Goal: Task Accomplishment & Management: Use online tool/utility

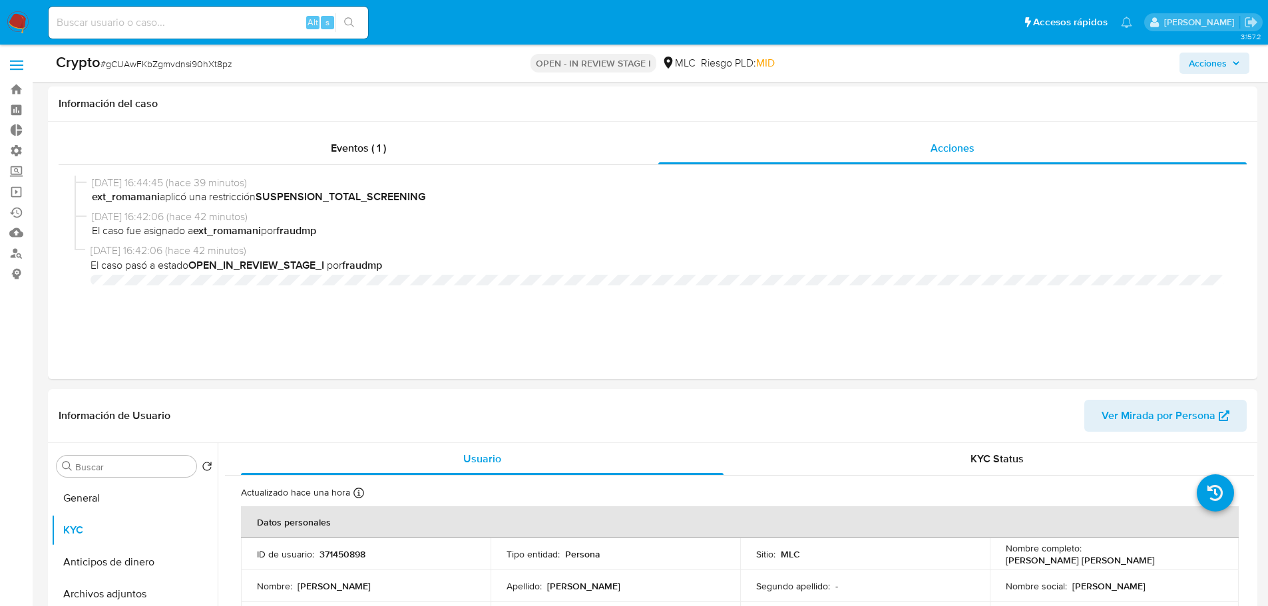
select select "10"
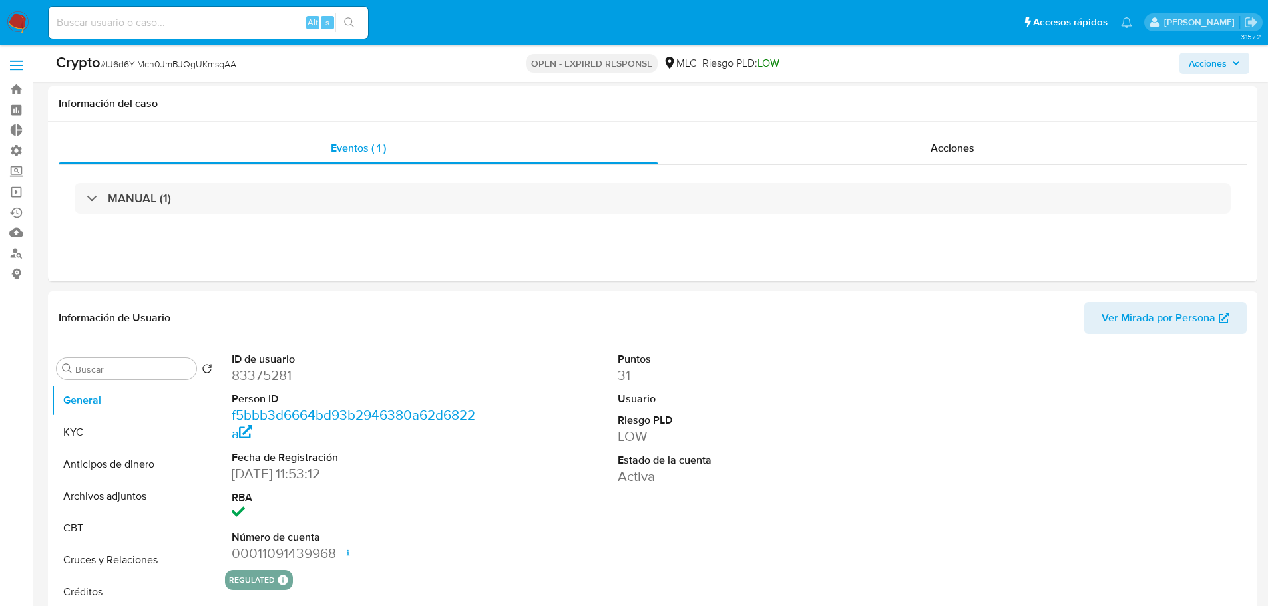
select select "10"
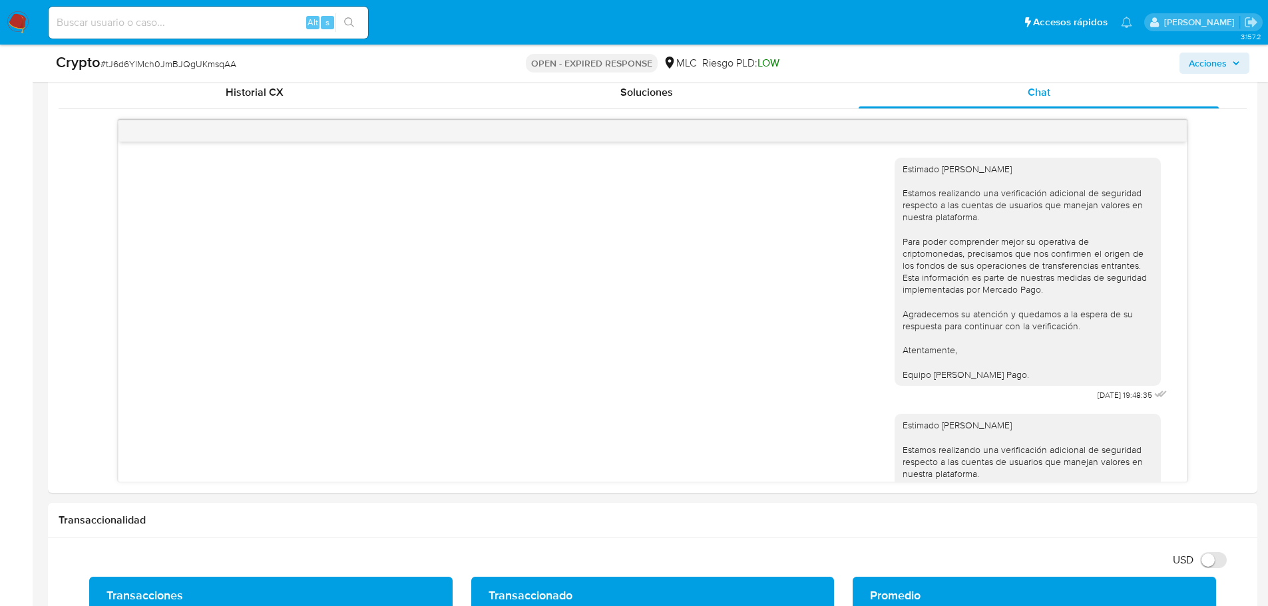
scroll to position [186, 0]
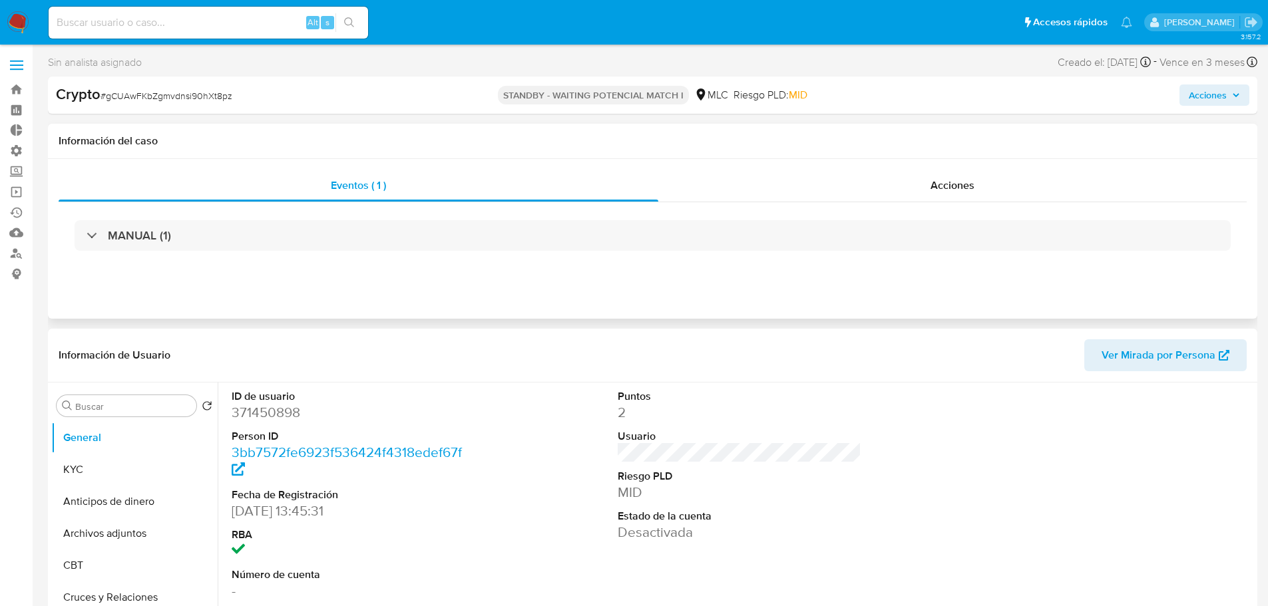
select select "10"
click at [972, 195] on div "Acciones" at bounding box center [952, 186] width 588 height 32
select select "10"
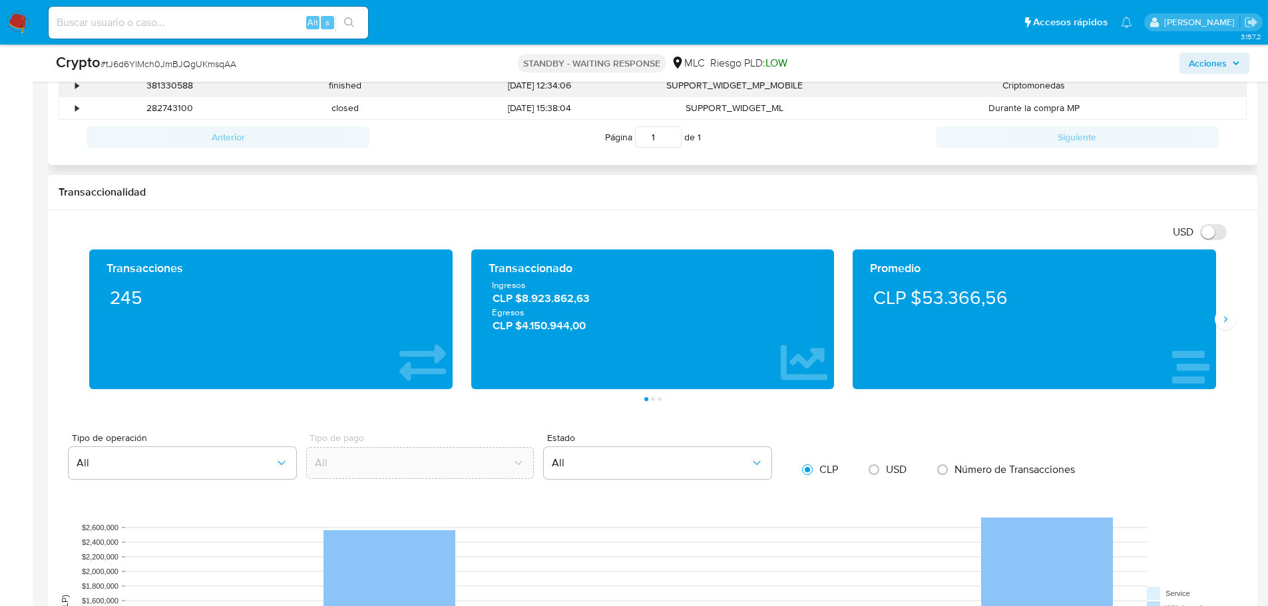
scroll to position [599, 0]
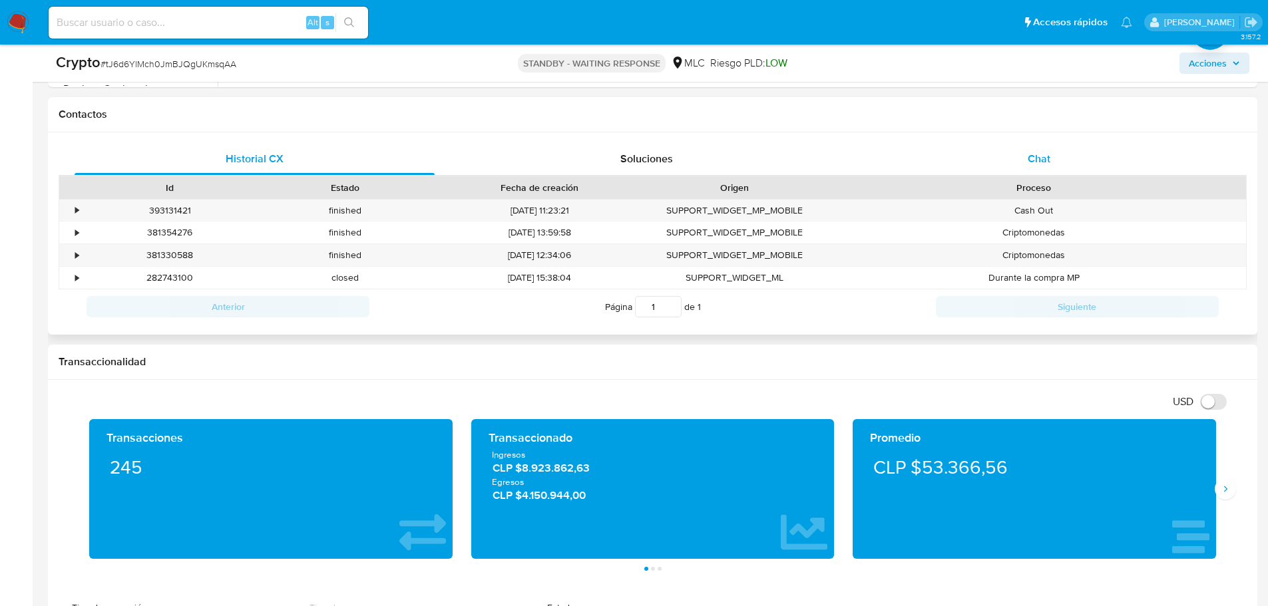
click at [1040, 157] on span "Chat" at bounding box center [1039, 158] width 23 height 15
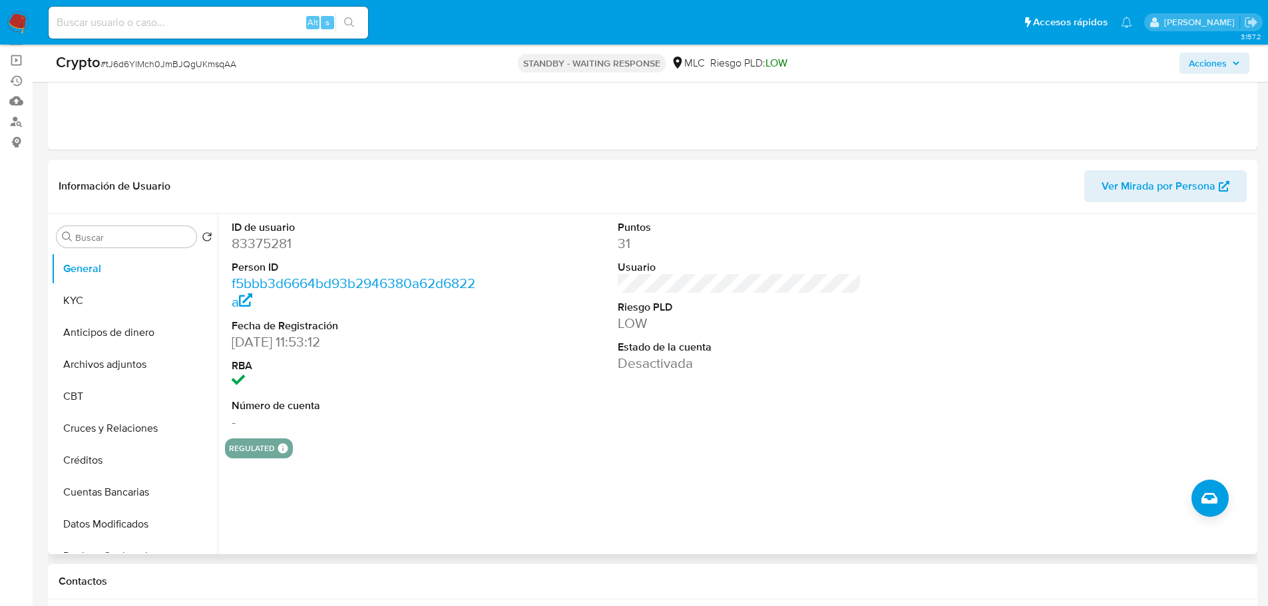
scroll to position [0, 0]
